Goal: Check status: Check status

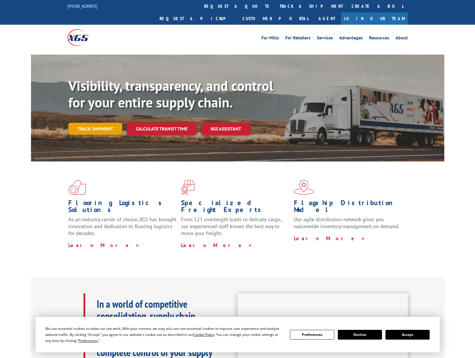
click at [103, 123] on link "Track shipment" at bounding box center [95, 129] width 54 height 12
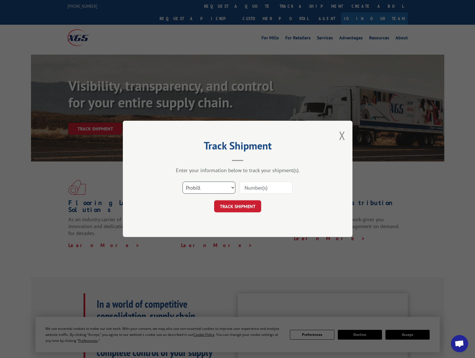
scroll to position [2, 0]
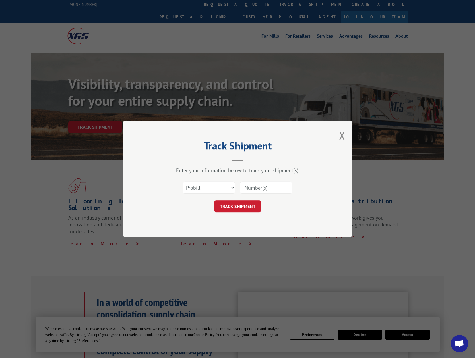
paste input "2851737"
type input "2851737"
click at [266, 234] on div "Track Shipment Enter your information below to track your shipment(s). Select c…" at bounding box center [238, 179] width 230 height 116
click at [247, 203] on button "TRACK SHIPMENT" at bounding box center [237, 206] width 47 height 12
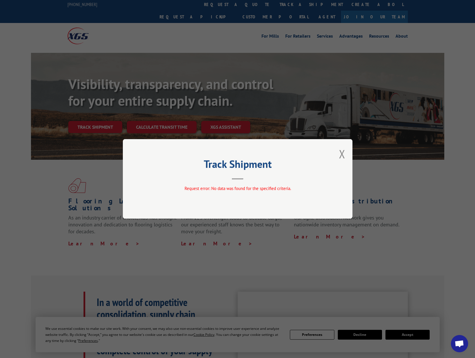
click at [343, 152] on button "Close modal" at bounding box center [342, 153] width 6 height 15
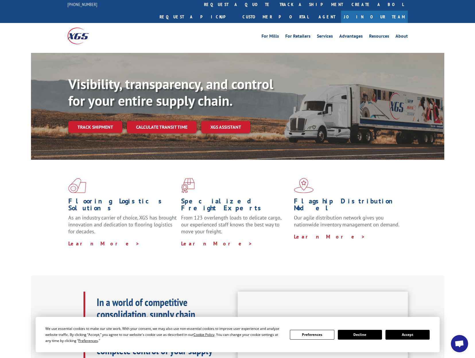
click at [96, 121] on link "Track shipment" at bounding box center [95, 127] width 54 height 12
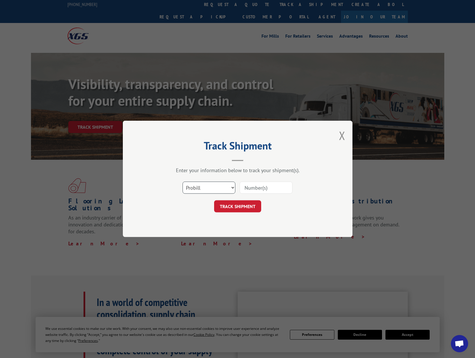
click at [220, 190] on select "Select category... Probill BOL PO" at bounding box center [209, 188] width 53 height 12
select select "bol"
click at [183, 182] on select "Select category... Probill BOL PO" at bounding box center [209, 188] width 53 height 12
paste input "2851737"
type input "2851737"
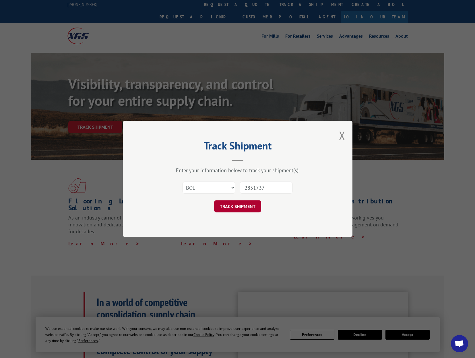
click at [242, 208] on button "TRACK SHIPMENT" at bounding box center [237, 206] width 47 height 12
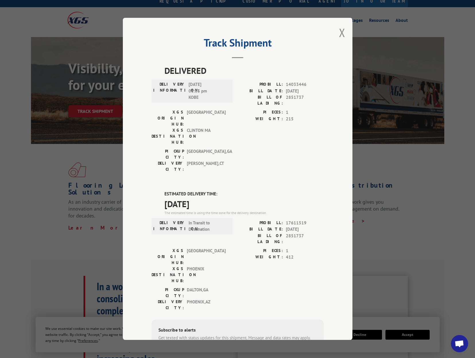
scroll to position [0, 0]
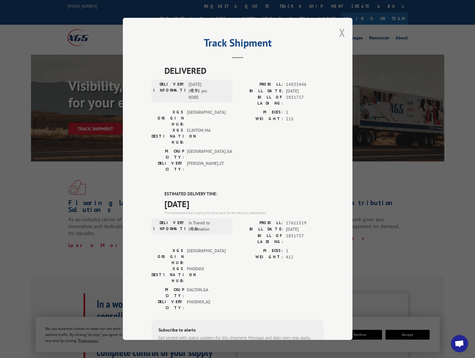
click at [341, 33] on button "Close modal" at bounding box center [342, 32] width 6 height 15
